Goal: Check status: Check status

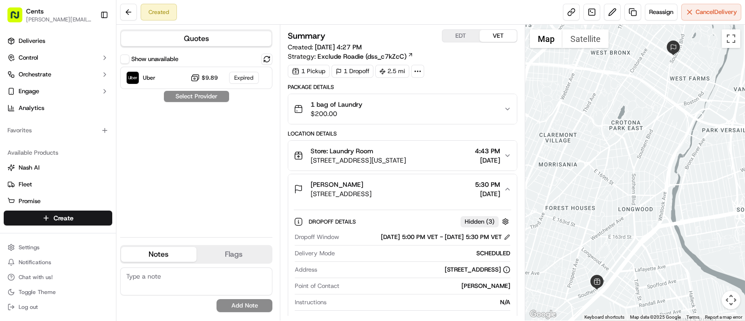
scroll to position [71, 0]
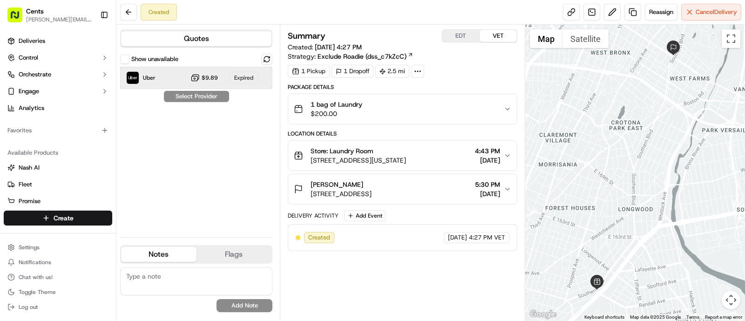
click at [141, 79] on div "Uber" at bounding box center [140, 77] width 29 height 13
click at [162, 81] on div "Uber $9.89 Expired" at bounding box center [196, 78] width 152 height 22
click at [217, 74] on span "$9.89" at bounding box center [210, 77] width 16 height 7
click at [233, 82] on div "Expired" at bounding box center [244, 78] width 30 height 12
click at [246, 76] on div "Expired" at bounding box center [244, 78] width 30 height 12
